Goal: Communication & Community: Ask a question

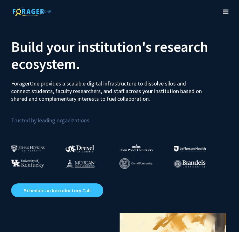
click at [228, 12] on icon "Toggle navigation" at bounding box center [226, 12] width 6 height 6
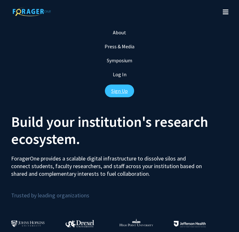
click at [118, 92] on link "Sign Up" at bounding box center [119, 91] width 29 height 13
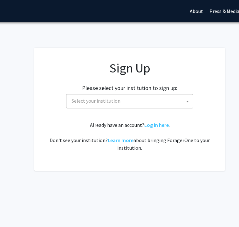
scroll to position [0, 66]
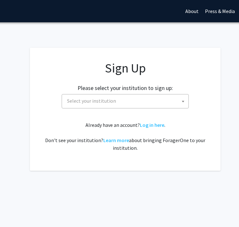
click at [88, 106] on span "Select your institution" at bounding box center [127, 101] width 124 height 13
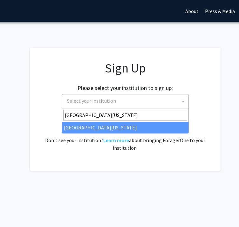
type input "[GEOGRAPHIC_DATA][US_STATE]"
select select "33"
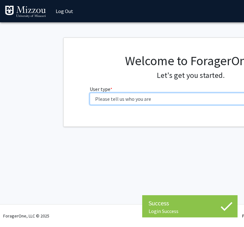
click at [122, 99] on select "Please tell us who you are Undergraduate Student Master's Student Doctoral Cand…" at bounding box center [191, 99] width 203 height 12
select select "1: undergrad"
click at [90, 93] on select "Please tell us who you are Undergraduate Student Master's Student Doctoral Cand…" at bounding box center [191, 99] width 203 height 12
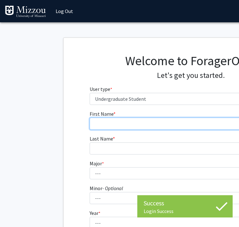
click at [116, 128] on input "First Name * required" at bounding box center [191, 124] width 203 height 12
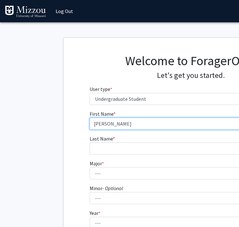
type input "[PERSON_NAME]"
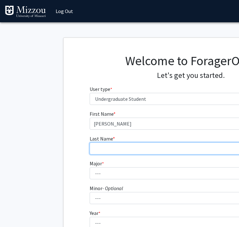
click at [106, 144] on input "Last Name * required" at bounding box center [191, 149] width 203 height 12
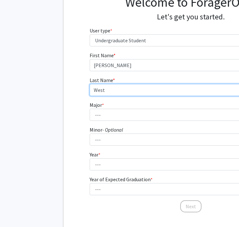
scroll to position [59, 1]
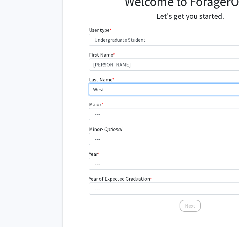
type input "West"
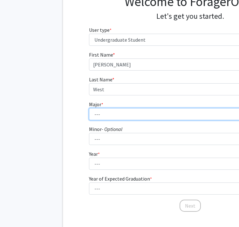
click at [93, 117] on select "--- Agribusiness Management Agricultural Education Agricultural Education: Comm…" at bounding box center [190, 114] width 203 height 12
select select "72: 2564"
click at [89, 108] on select "--- Agribusiness Management Agricultural Education Agricultural Education: Comm…" at bounding box center [190, 114] width 203 height 12
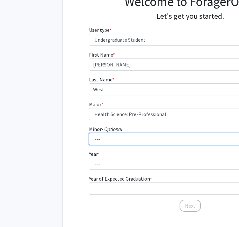
click at [111, 141] on select "--- Accountancy Aerospace Engineering Aerospace Studies Agribusiness Management…" at bounding box center [190, 139] width 203 height 12
select select "18: 1974"
click at [89, 133] on select "--- Accountancy Aerospace Engineering Aerospace Studies Agribusiness Management…" at bounding box center [190, 139] width 203 height 12
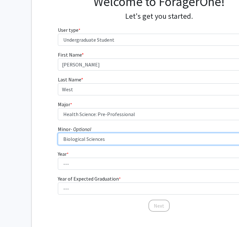
scroll to position [59, 32]
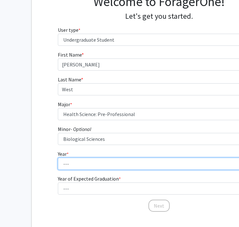
click at [83, 165] on select "--- First-year Sophomore Junior Senior Postbaccalaureate Certificate" at bounding box center [159, 164] width 203 height 12
select select "4: senior"
click at [58, 158] on select "--- First-year Sophomore Junior Senior Postbaccalaureate Certificate" at bounding box center [159, 164] width 203 height 12
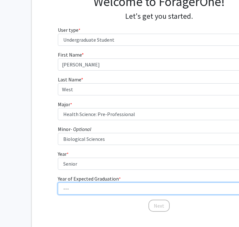
click at [80, 186] on select "--- 2025 2026 2027 2028 2029 2030 2031 2032 2033 2034" at bounding box center [159, 189] width 203 height 12
select select "3: 2027"
click at [58, 183] on select "--- 2025 2026 2027 2028 2029 2030 2031 2032 2033 2034" at bounding box center [159, 189] width 203 height 12
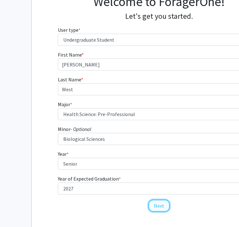
click at [160, 206] on button "Next" at bounding box center [159, 206] width 21 height 12
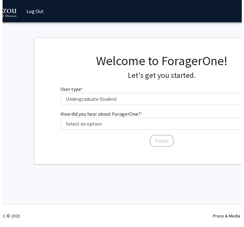
scroll to position [0, 32]
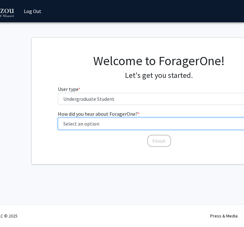
click at [98, 125] on select "Select an option Peer/student recommendation Faculty/staff recommendation Unive…" at bounding box center [159, 124] width 203 height 12
select select "5: other"
click at [58, 118] on select "Select an option Peer/student recommendation Faculty/staff recommendation Unive…" at bounding box center [159, 124] width 203 height 12
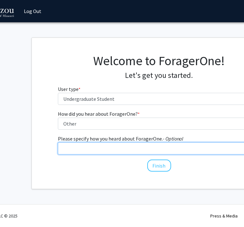
click at [66, 148] on input "Please specify how you heard about ForagerOne. - Optional" at bounding box center [159, 149] width 203 height 12
type input "Required for Class"
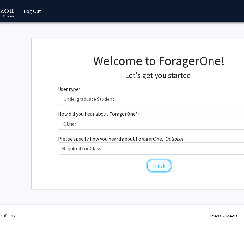
click at [163, 164] on button "Finish" at bounding box center [159, 166] width 24 height 12
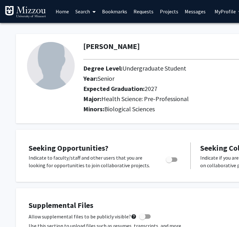
click at [82, 15] on link "Search" at bounding box center [85, 11] width 27 height 22
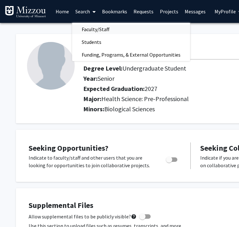
click at [97, 29] on span "Faculty/Staff" at bounding box center [95, 29] width 47 height 13
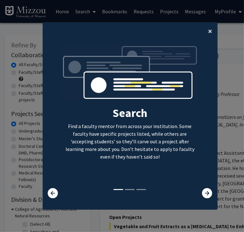
click at [208, 30] on span "×" at bounding box center [210, 31] width 4 height 10
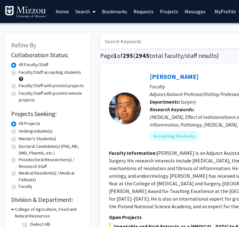
click at [158, 45] on input "Search Keywords" at bounding box center [225, 41] width 250 height 15
type input "[PERSON_NAME]"
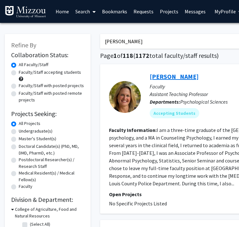
click at [174, 76] on link "[PERSON_NAME]" at bounding box center [174, 77] width 49 height 8
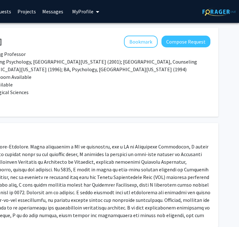
scroll to position [0, 142]
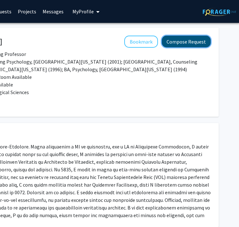
click at [187, 40] on button "Compose Request" at bounding box center [186, 42] width 49 height 12
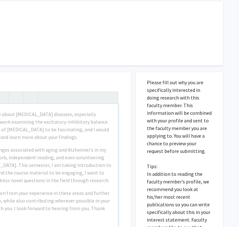
scroll to position [39, 0]
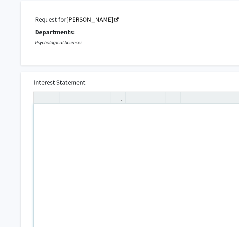
click at [55, 123] on div "Note to users with screen readers: Please press Alt+0 or Option+0 to deactivate…" at bounding box center [147, 177] width 227 height 146
type textarea "<p>Hello [PERSON_NAME].</p><p>My name is [PERSON_NAME], and I&nbsp;</p>"
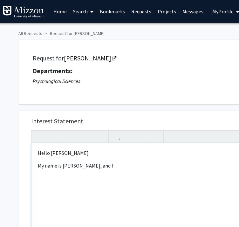
scroll to position [0, 0]
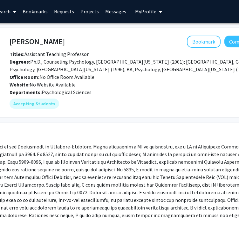
scroll to position [0, 143]
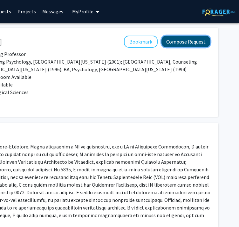
click at [194, 40] on button "Compose Request" at bounding box center [186, 42] width 49 height 12
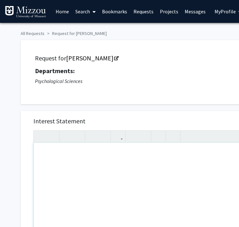
click at [86, 170] on div "Note to users with screen readers: Please press Alt+0 or Option+0 to deactivate…" at bounding box center [147, 216] width 227 height 146
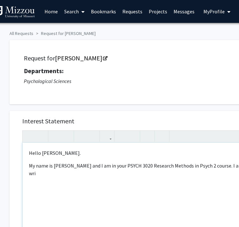
scroll to position [0, 14]
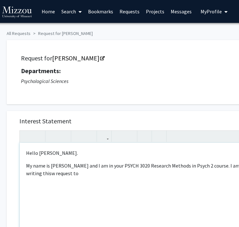
click at [54, 173] on p "My name is [PERSON_NAME] and I am in your PSYCH 3020 Research Methods in Psych …" at bounding box center [133, 169] width 214 height 15
click at [95, 178] on div "Hello [PERSON_NAME]. My name is [PERSON_NAME] and I am in your PSYCH 3020 Resea…" at bounding box center [133, 216] width 227 height 146
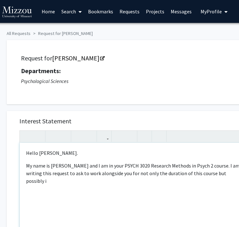
scroll to position [0, 15]
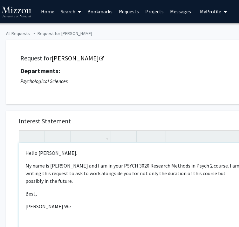
type textarea "<p>Hello [PERSON_NAME].</p><p>My name is [PERSON_NAME] and I am in your PSYCH 3…"
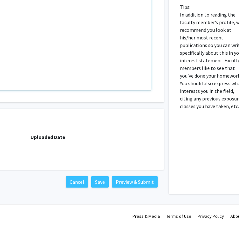
scroll to position [198, 137]
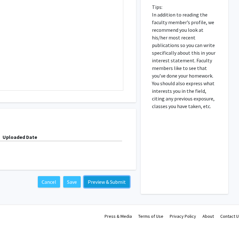
click at [107, 185] on button "Preview & Submit" at bounding box center [107, 181] width 46 height 11
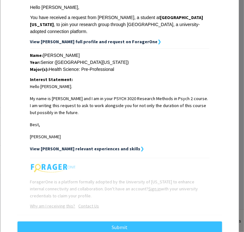
scroll to position [98, 0]
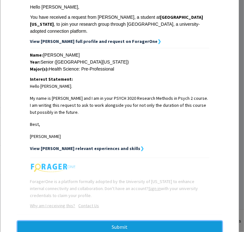
click at [103, 222] on button "Submit" at bounding box center [120, 227] width 205 height 11
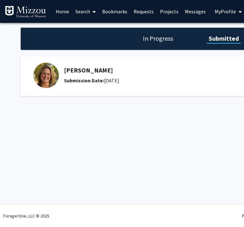
click at [63, 11] on link "Home" at bounding box center [63, 11] width 20 height 22
